Goal: Information Seeking & Learning: Learn about a topic

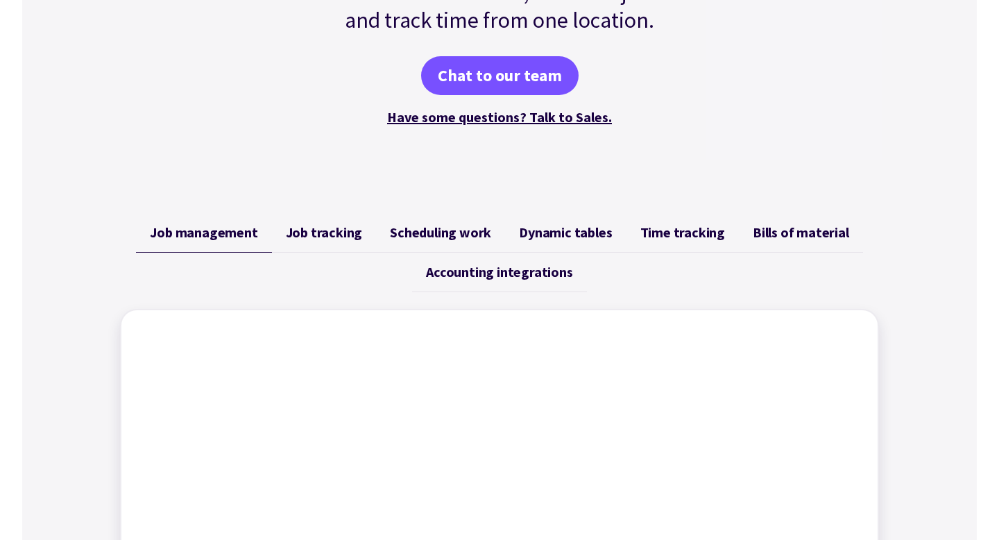
scroll to position [402, 0]
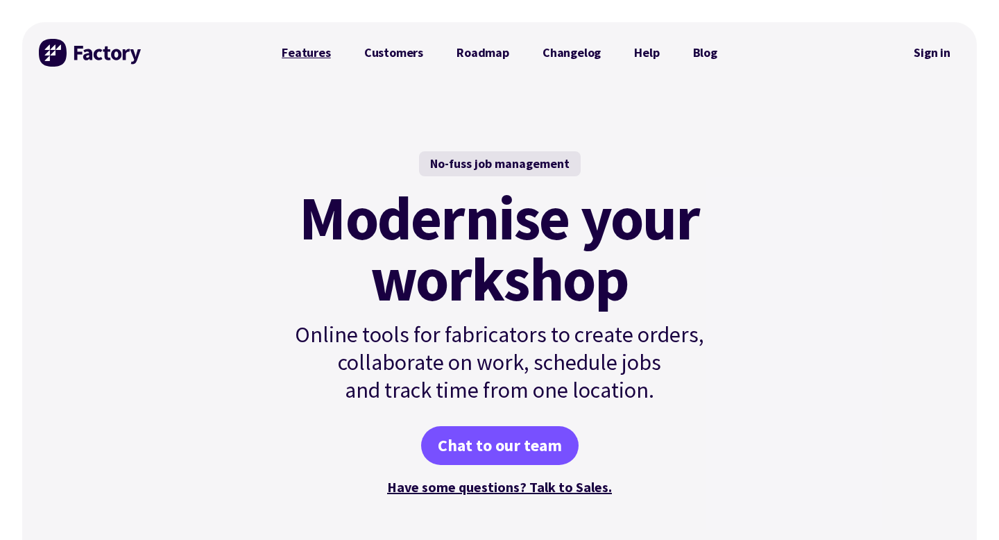
click at [300, 61] on link "Features" at bounding box center [306, 53] width 83 height 28
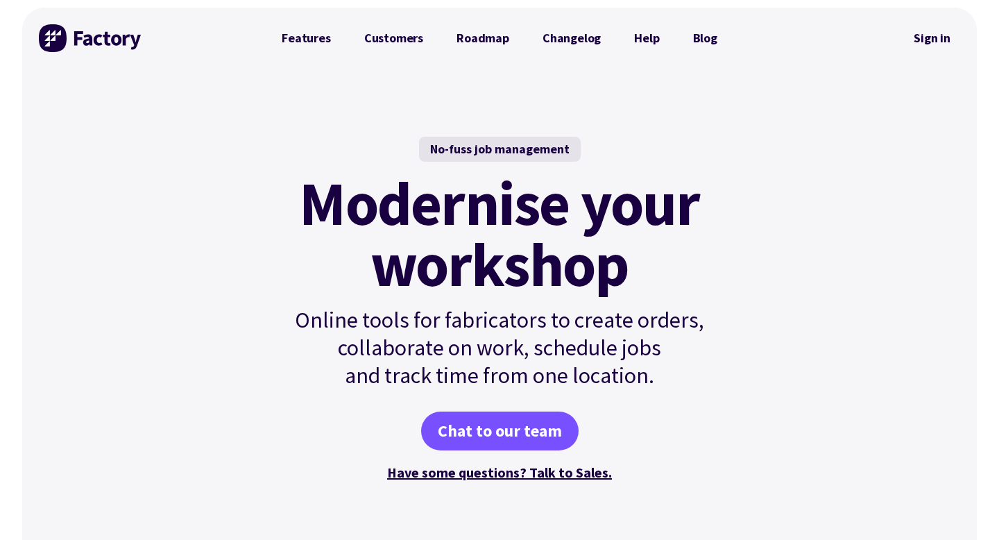
scroll to position [17, 0]
